Goal: Task Accomplishment & Management: Complete application form

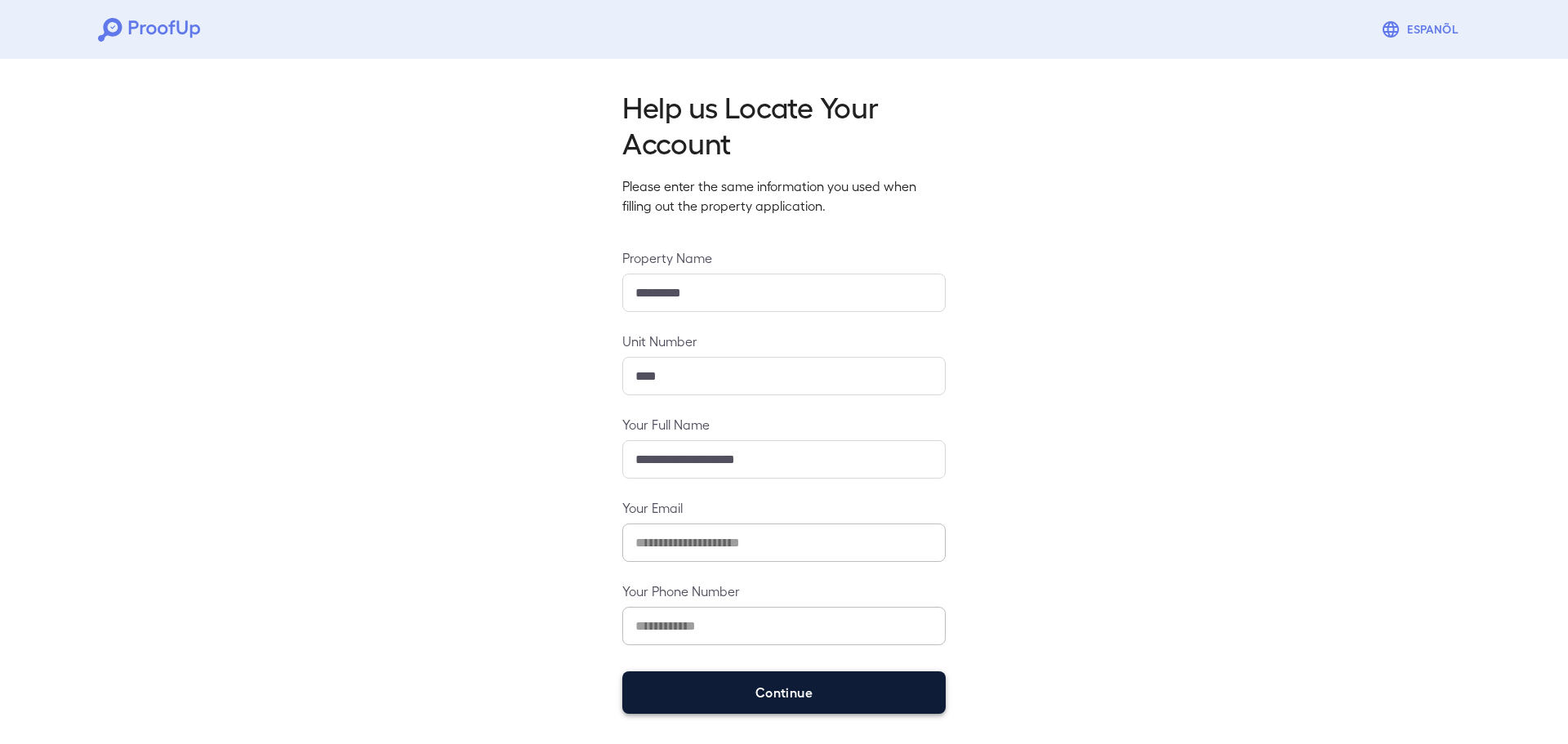
click at [827, 683] on button "Continue" at bounding box center [784, 692] width 324 height 43
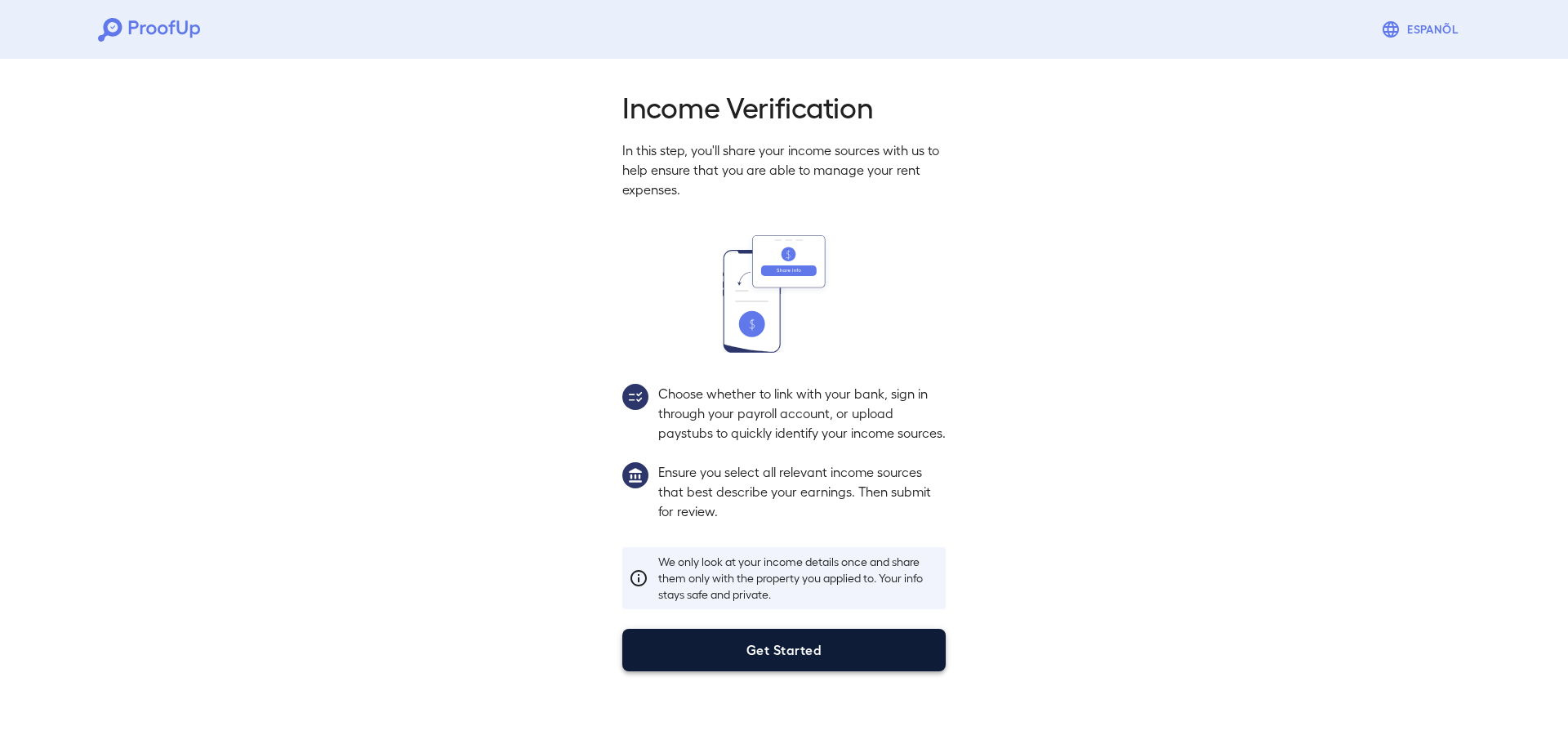
click at [851, 671] on button "Get Started" at bounding box center [784, 649] width 324 height 43
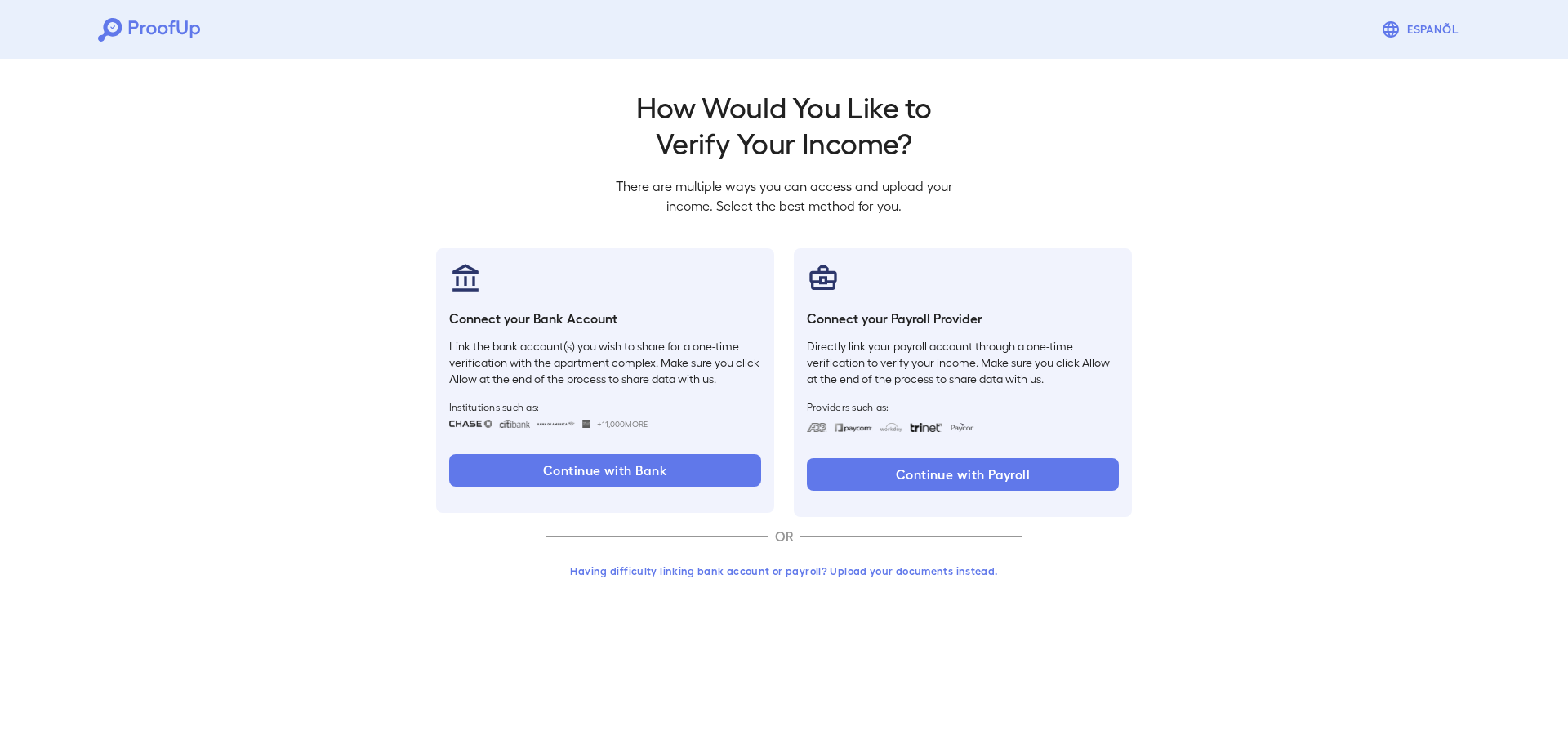
click at [846, 585] on button "Having difficulty linking bank account or payroll? Upload your documents instea…" at bounding box center [784, 571] width 477 height 30
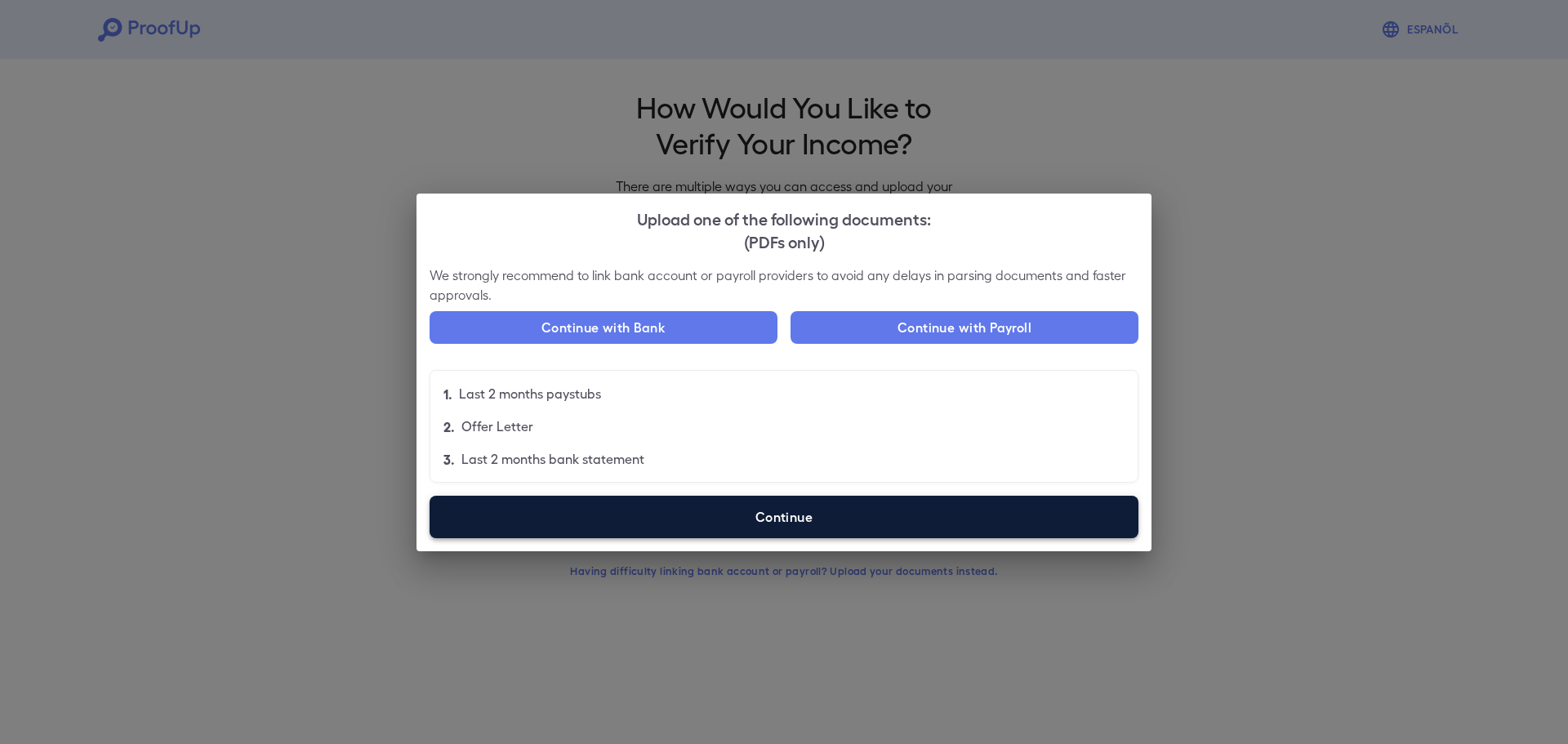
click at [716, 518] on label "Continue" at bounding box center [784, 517] width 709 height 43
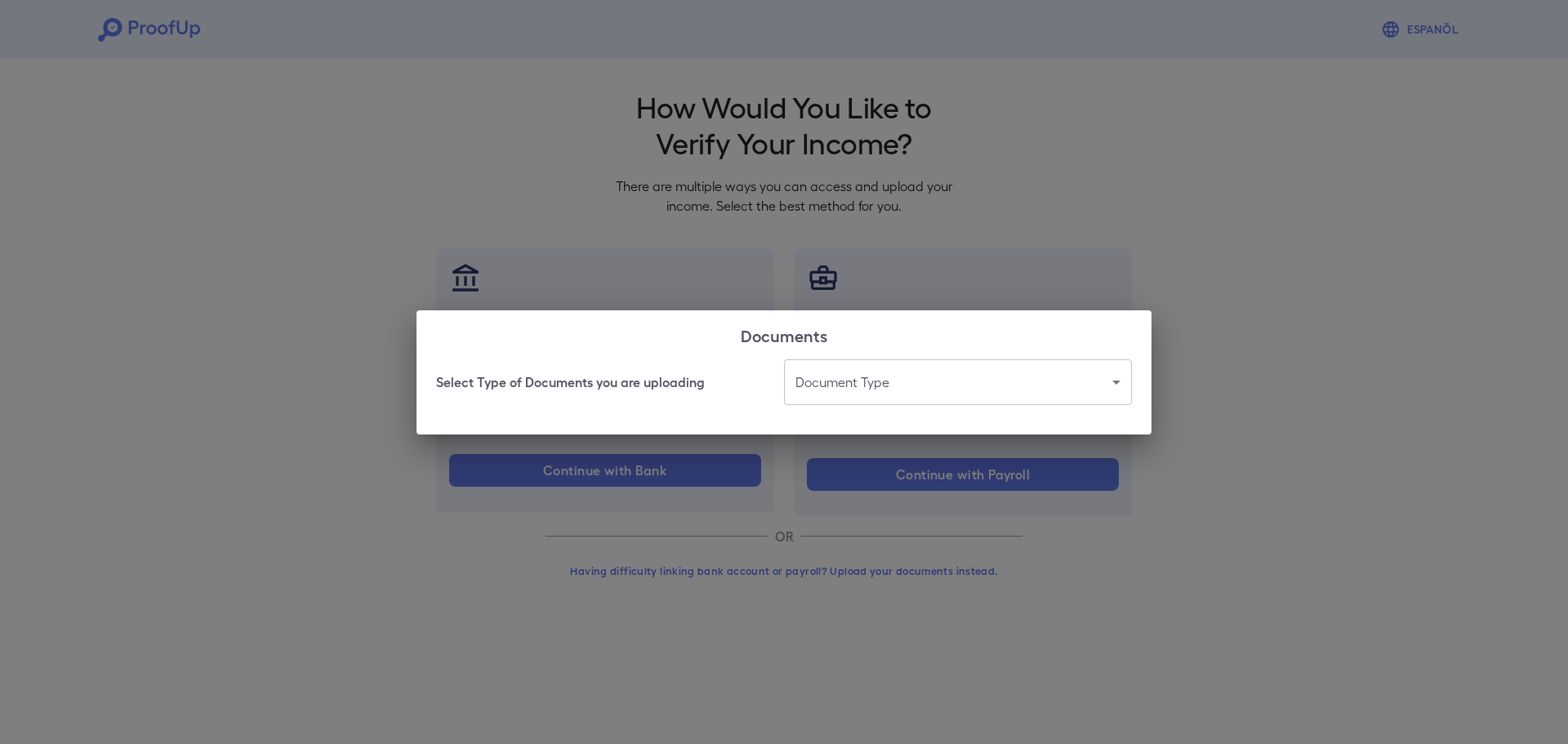
click at [841, 397] on body "Espanõl Go back How Would You Like to Verify Your Income? There are multiple wa…" at bounding box center [784, 312] width 1568 height 623
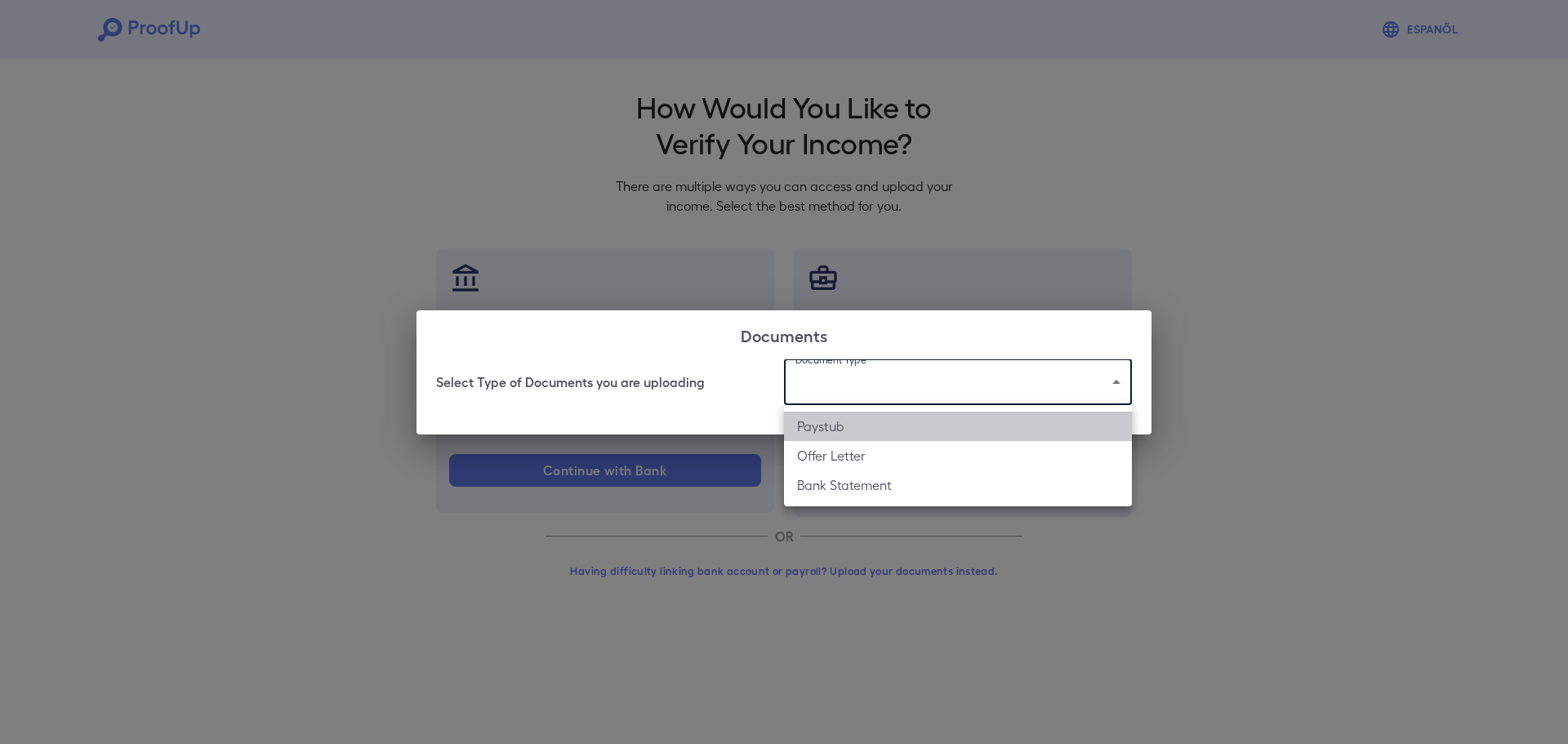
click at [852, 433] on li "Paystub" at bounding box center [957, 426] width 348 height 30
type input "*******"
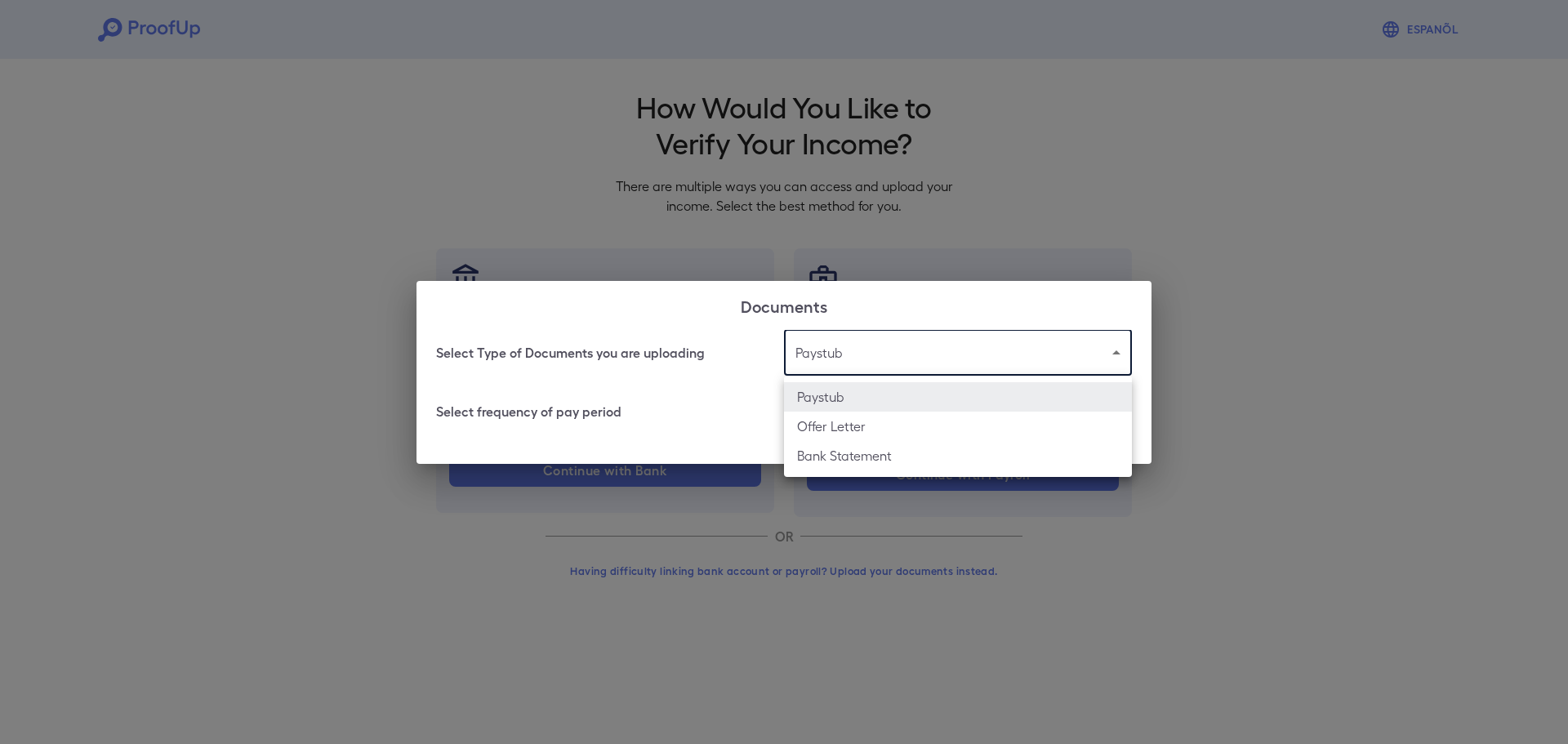
click at [833, 355] on body "Espanõl Go back How Would You Like to Verify Your Income? There are multiple wa…" at bounding box center [784, 312] width 1568 height 623
drag, startPoint x: 852, startPoint y: 515, endPoint x: 856, endPoint y: 501, distance: 14.6
click at [853, 515] on div at bounding box center [784, 372] width 1568 height 744
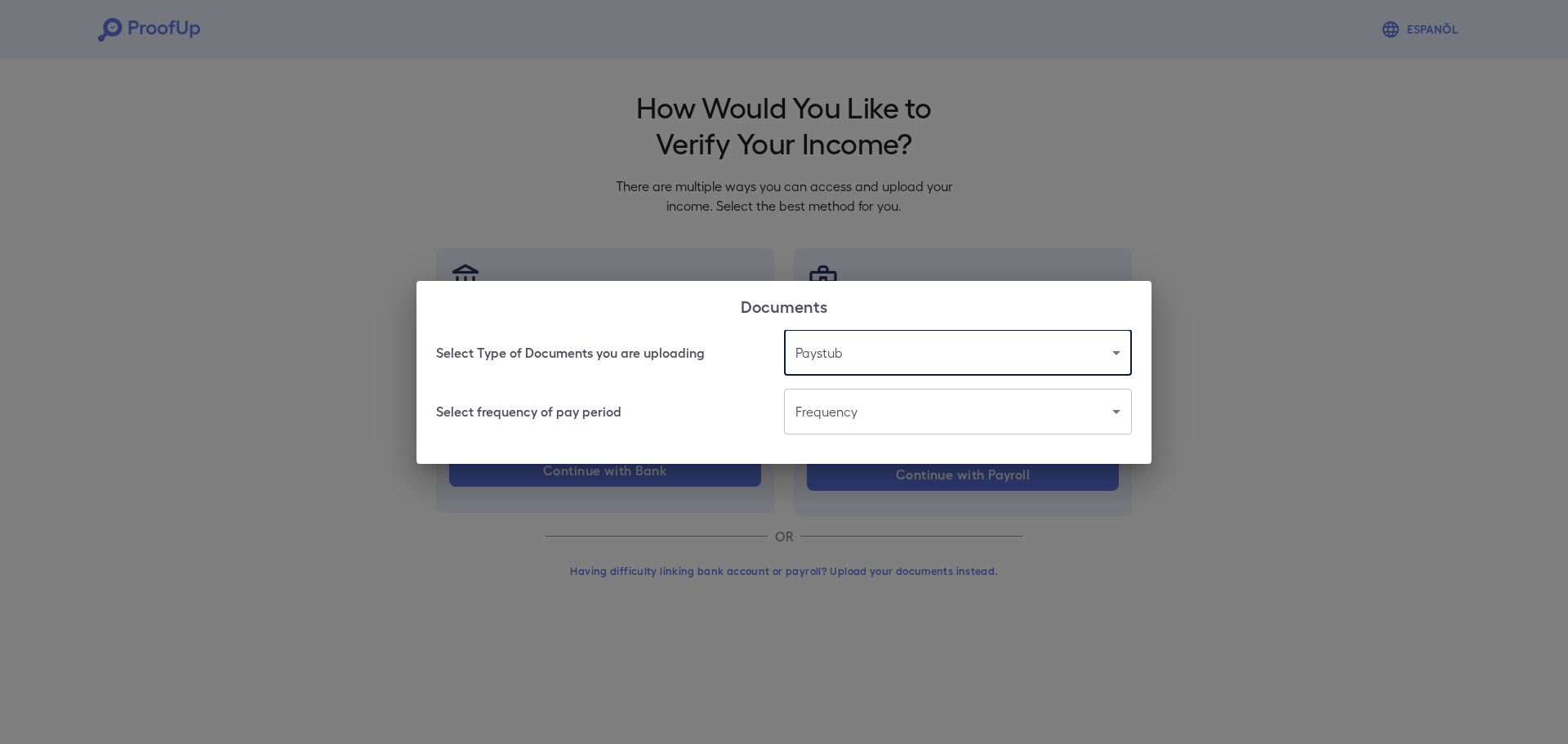
click at [862, 403] on body "Espanõl Go back How Would You Like to Verify Your Income? There are multiple wa…" at bounding box center [784, 312] width 1568 height 623
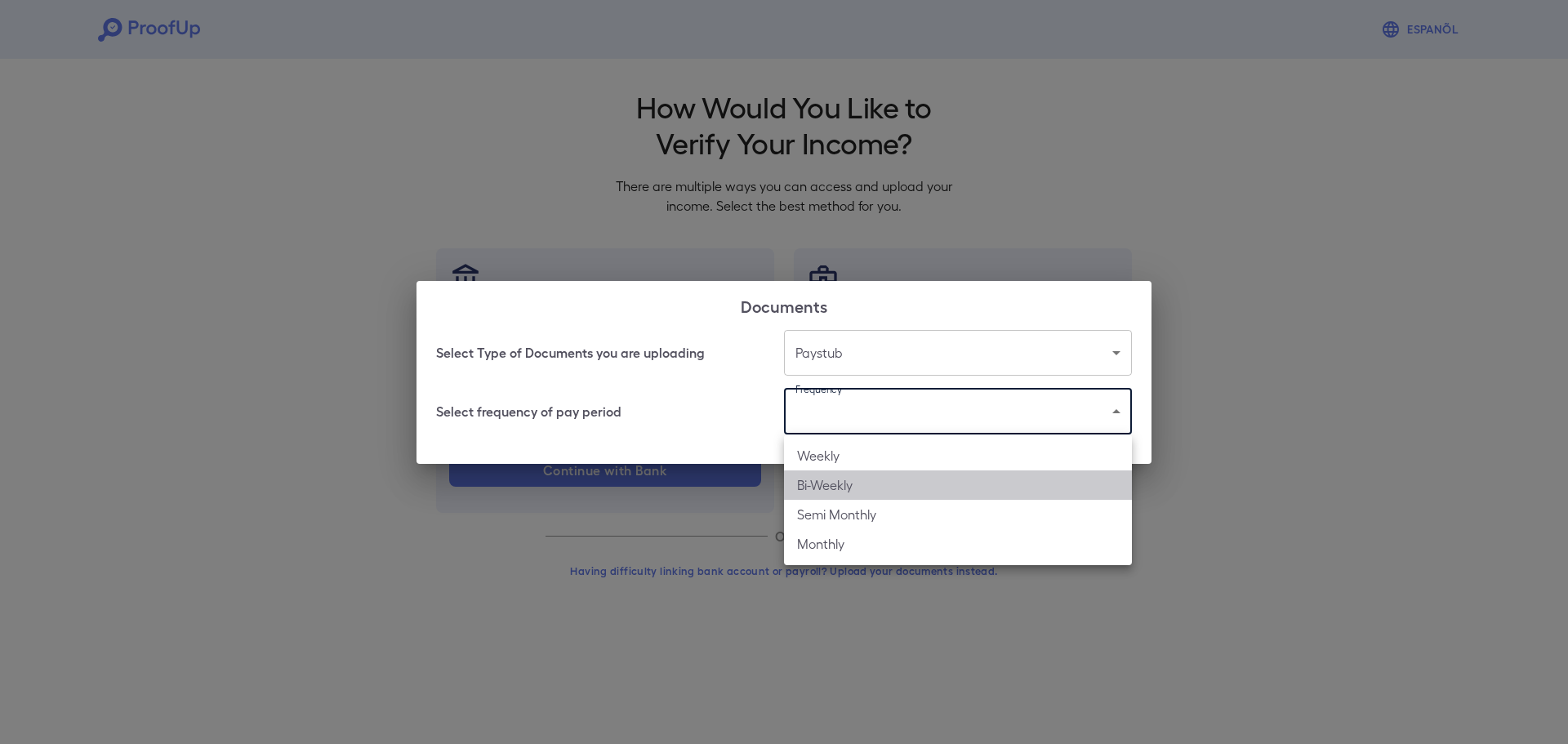
click at [909, 492] on li "Bi-Weekly" at bounding box center [957, 485] width 348 height 30
type input "*********"
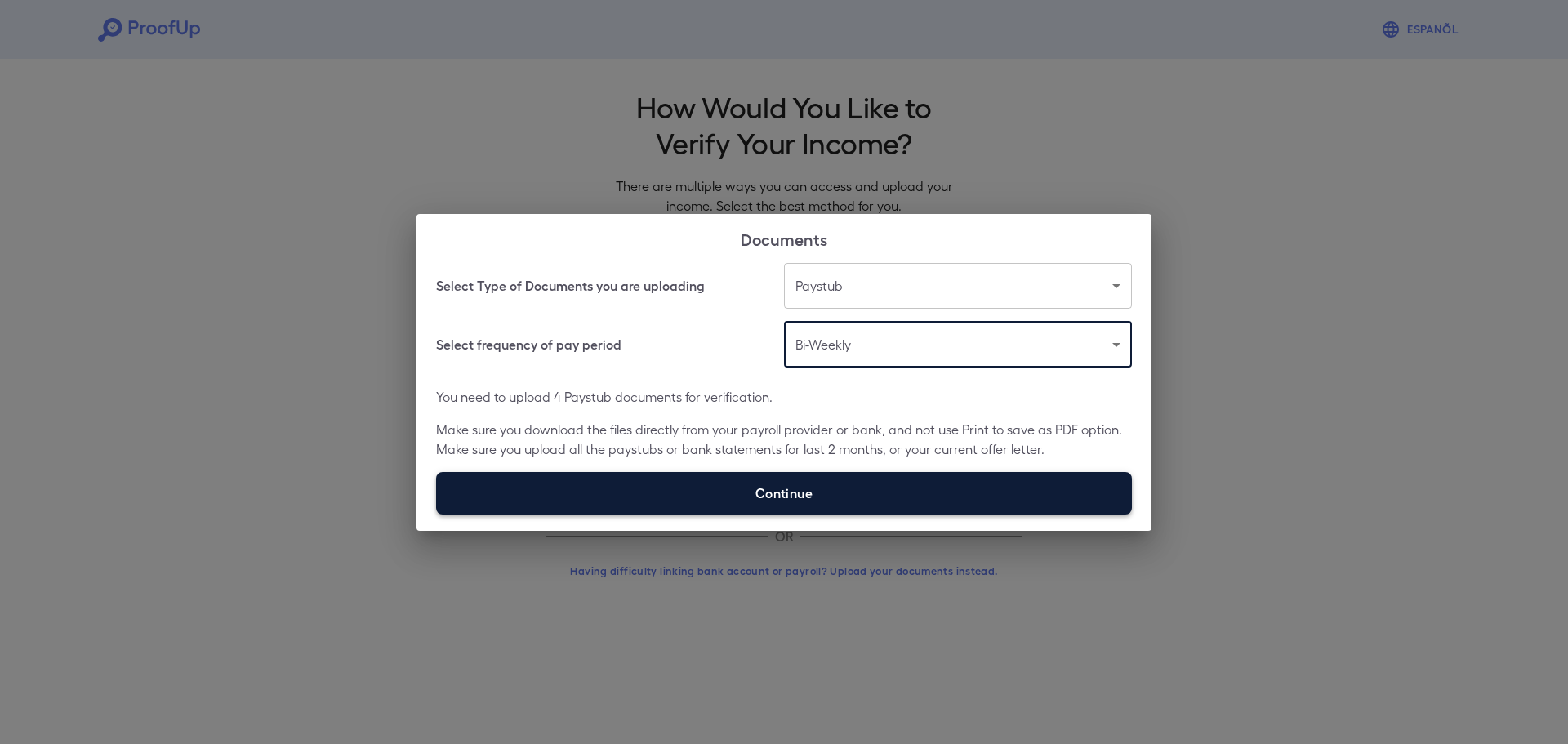
click at [851, 479] on label "Continue" at bounding box center [784, 493] width 696 height 43
click at [437, 514] on input "Continue" at bounding box center [436, 514] width 1 height 1
type input "**********"
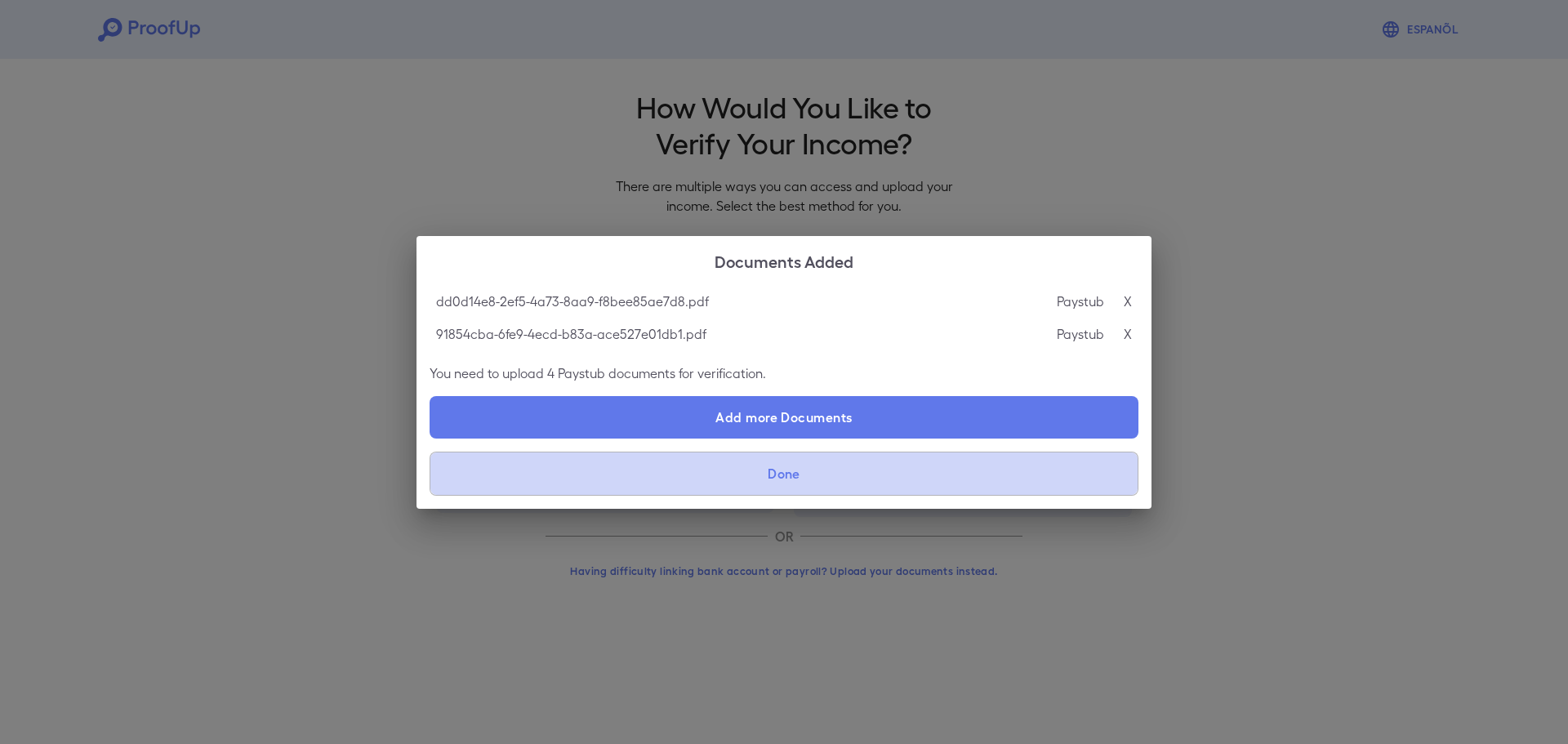
click at [811, 460] on button "Done" at bounding box center [784, 473] width 709 height 44
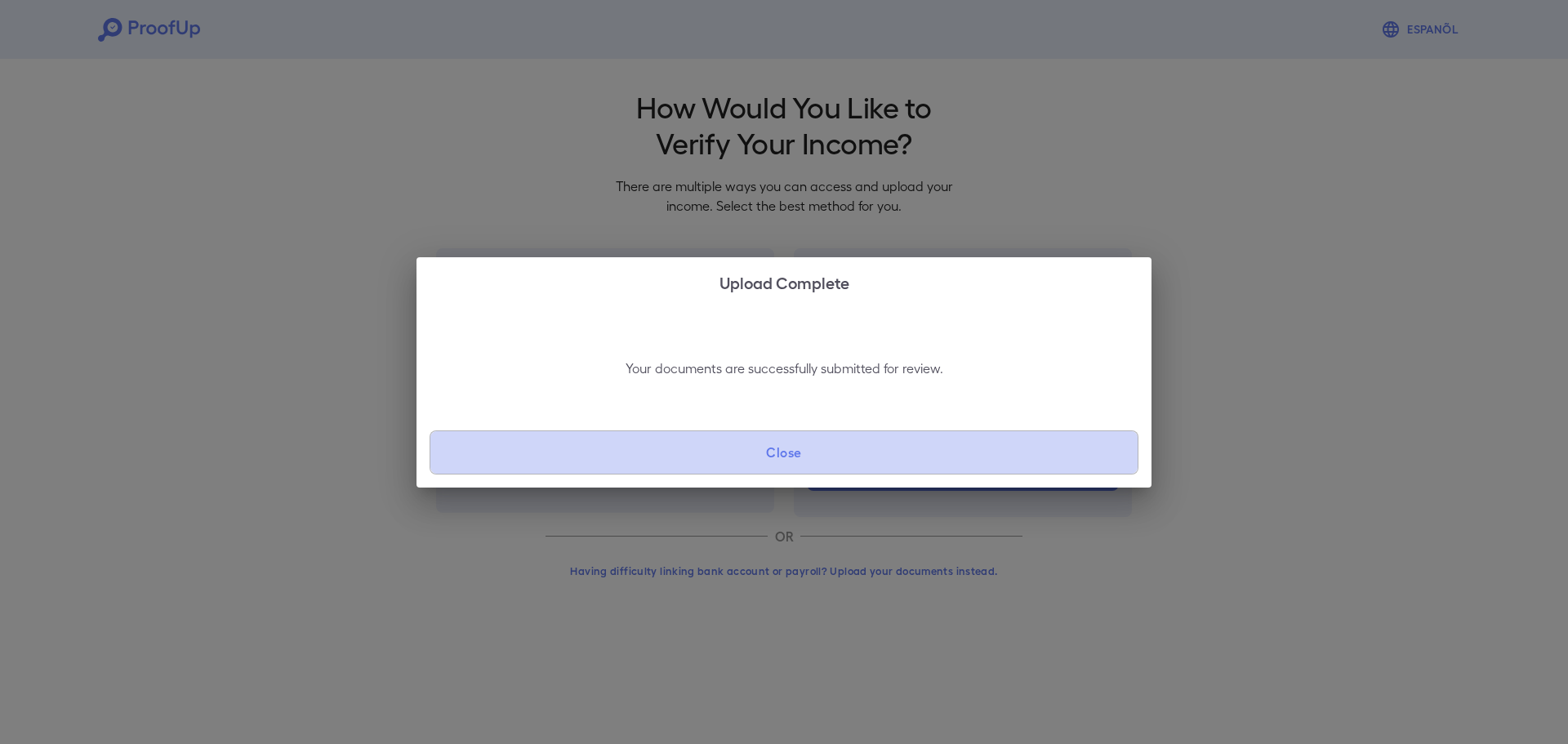
click at [776, 450] on button "Close" at bounding box center [784, 452] width 709 height 44
